Goal: Information Seeking & Learning: Learn about a topic

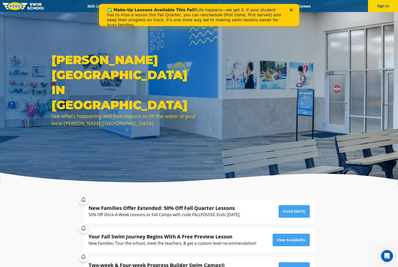
click at [291, 9] on icon "Close" at bounding box center [291, 10] width 3 height 3
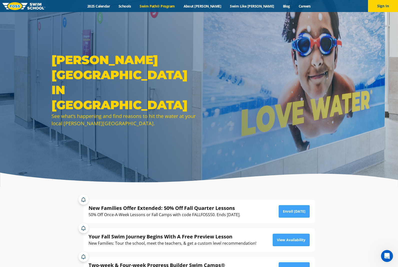
click at [179, 6] on link "Swim Path® Program" at bounding box center [157, 6] width 44 height 5
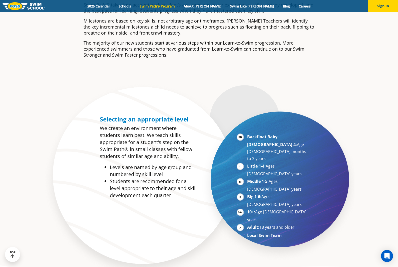
scroll to position [250, 0]
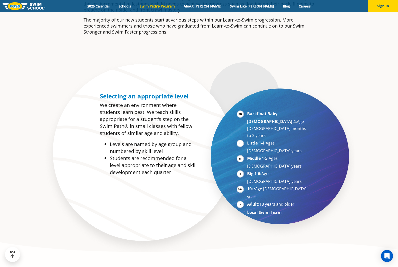
click at [262, 122] on li "Backfloat Baby 1-4: Age 6 months to 3 years" at bounding box center [277, 124] width 61 height 29
drag, startPoint x: 259, startPoint y: 123, endPoint x: 288, endPoint y: 122, distance: 28.8
click at [288, 122] on li "Backfloat Baby 1-4: Age 6 months to 3 years" at bounding box center [277, 124] width 61 height 29
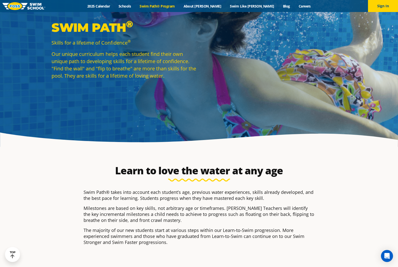
scroll to position [0, 0]
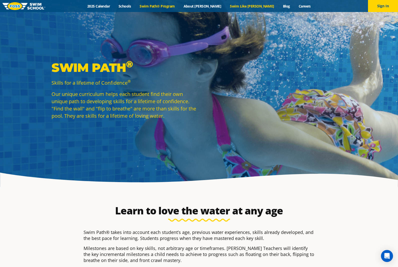
click at [244, 8] on link "Swim Like [PERSON_NAME]" at bounding box center [252, 6] width 53 height 5
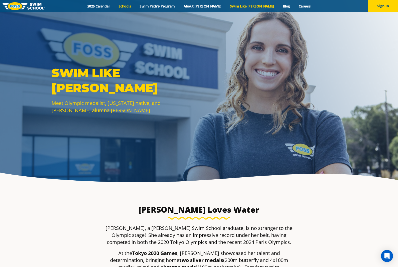
click at [135, 5] on link "Schools" at bounding box center [124, 6] width 21 height 5
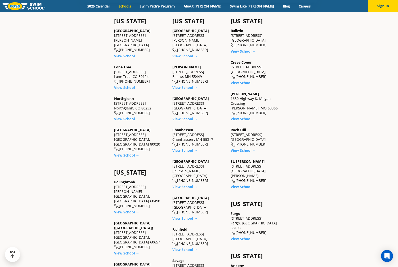
scroll to position [125, 0]
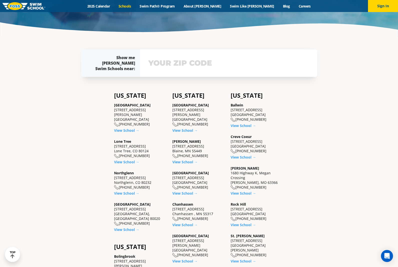
scroll to position [0, 0]
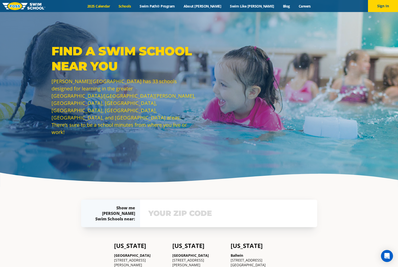
click at [114, 5] on link "2025 Calendar" at bounding box center [98, 6] width 31 height 5
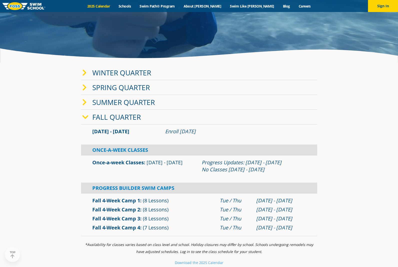
scroll to position [125, 0]
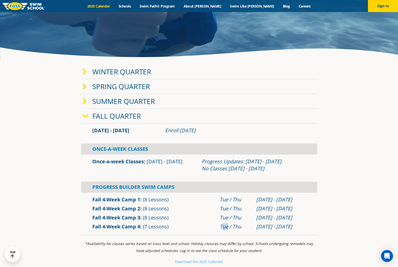
drag, startPoint x: 222, startPoint y: 223, endPoint x: 229, endPoint y: 223, distance: 6.8
click at [229, 223] on div "Fall 4-Week Camp 4 (7 Lessons) Tue / Thu Nov 25 - Dec 18" at bounding box center [199, 226] width 236 height 9
click at [155, 187] on div "Progress Builder Swim Camps" at bounding box center [199, 187] width 236 height 11
click at [101, 227] on link "Fall 4-Week Camp 4" at bounding box center [116, 226] width 48 height 7
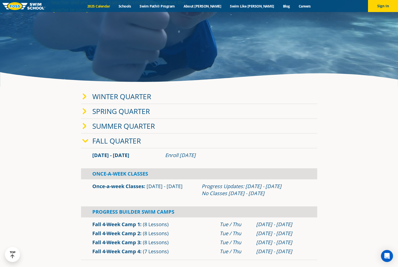
scroll to position [100, 0]
click at [122, 97] on link "Winter Quarter" at bounding box center [121, 97] width 59 height 10
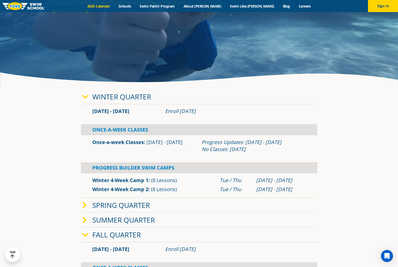
drag, startPoint x: 94, startPoint y: 110, endPoint x: 223, endPoint y: 114, distance: 129.0
click at [223, 114] on div "[DATE] - [DATE] Enroll [DATE]" at bounding box center [199, 111] width 219 height 7
click at [223, 114] on div "Enroll [DATE]" at bounding box center [235, 111] width 141 height 7
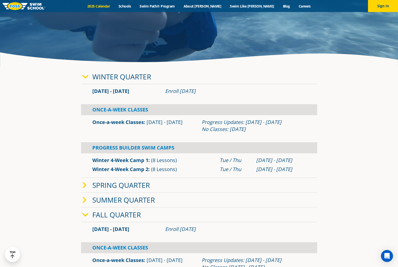
scroll to position [175, 0]
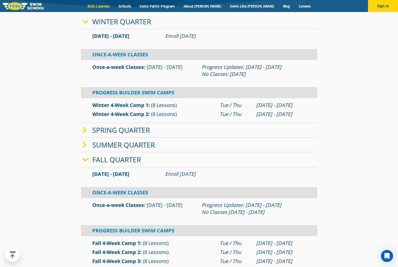
click at [127, 131] on link "Spring Quarter" at bounding box center [121, 130] width 58 height 10
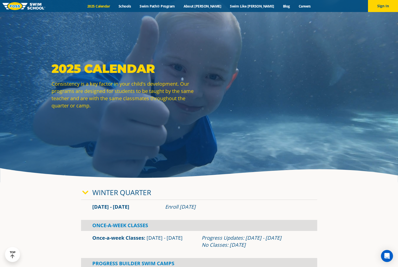
scroll to position [0, 0]
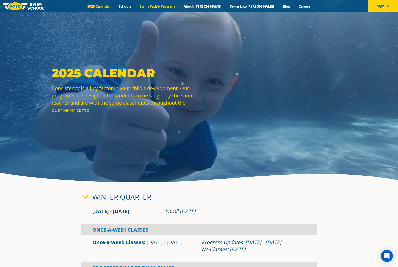
click at [175, 6] on link "Swim Path® Program" at bounding box center [157, 6] width 44 height 5
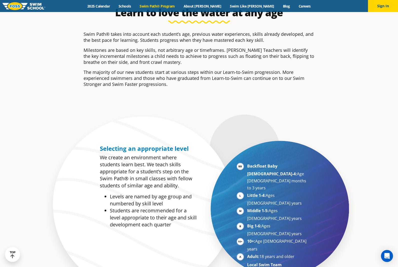
scroll to position [275, 0]
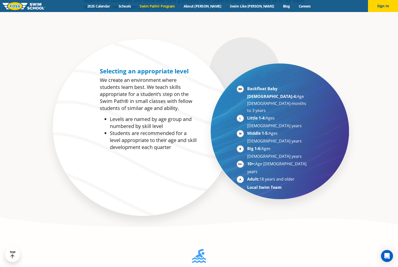
click at [262, 87] on strong "Backfloat Baby [DEMOGRAPHIC_DATA]-4:" at bounding box center [272, 92] width 50 height 13
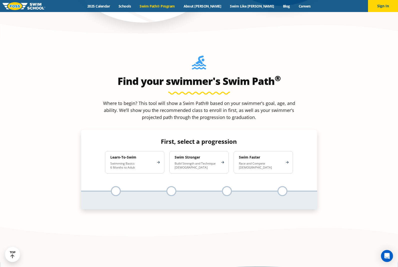
scroll to position [476, 0]
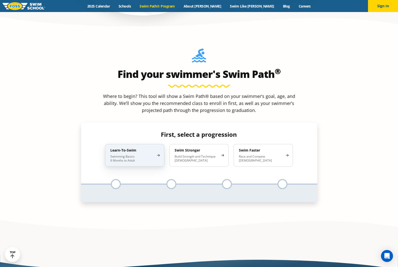
click at [127, 148] on h4 "Learn-To-Swim" at bounding box center [132, 150] width 44 height 5
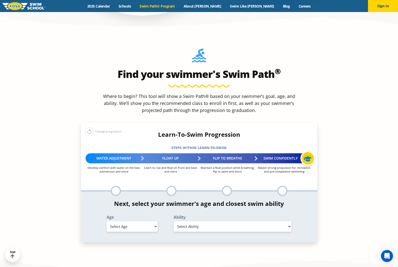
click at [147, 221] on select "Select Age 6 months - 1 year 1 year 2 years 3 years 4 years 5 years 6 years 7 y…" at bounding box center [132, 226] width 51 height 11
select select "1-year"
click at [107, 221] on select "Select Age 6 months - 1 year 1 year 2 years 3 years 4 years 5 years 6 years 7 y…" at bounding box center [132, 226] width 51 height 11
click at [206, 221] on select "Select Ability First in-water experience Comfortable with water poured over the…" at bounding box center [233, 226] width 118 height 11
select select "1-year-comfortable-with-water-poured-over-their-head-but-not-eyes-and-ears"
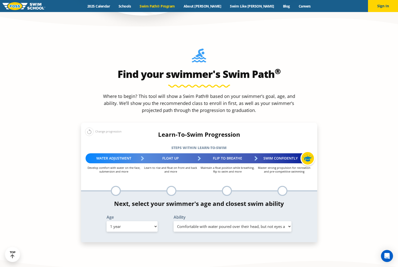
click at [174, 221] on select "Select Ability First in-water experience Comfortable with water poured over the…" at bounding box center [233, 226] width 118 height 11
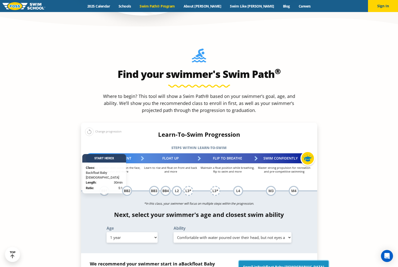
click at [275, 264] on span "Backfloat Baby 1" at bounding box center [291, 266] width 67 height 5
